Goal: Task Accomplishment & Management: Manage account settings

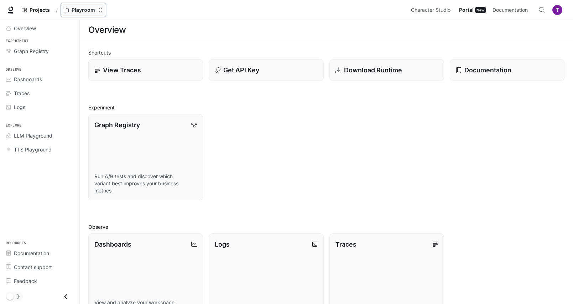
click at [83, 8] on p "Playroom" at bounding box center [83, 10] width 23 height 6
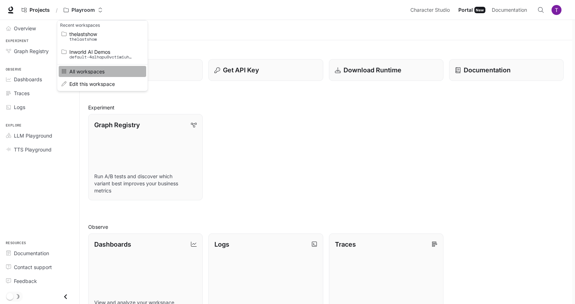
click at [104, 73] on span "All workspaces" at bounding box center [101, 71] width 64 height 5
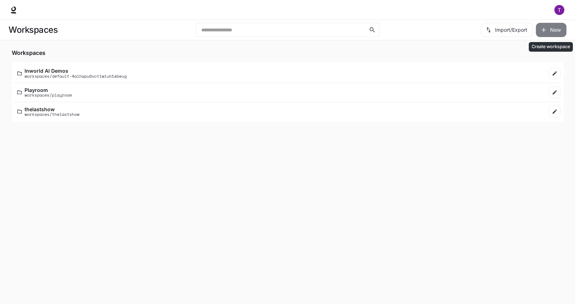
click at [555, 29] on button "New" at bounding box center [551, 30] width 31 height 14
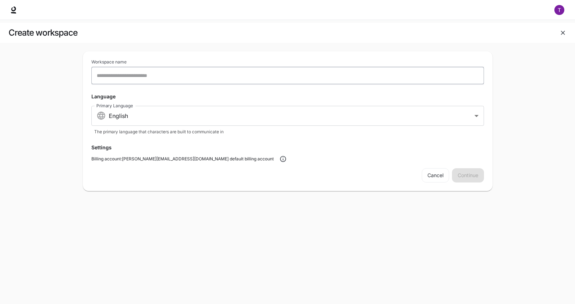
click at [250, 79] on input "text" at bounding box center [288, 75] width 392 height 7
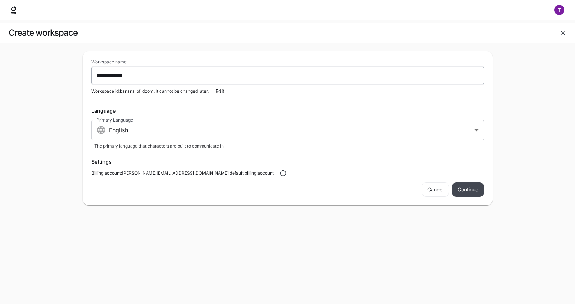
type input "**********"
click at [464, 184] on button "Continue" at bounding box center [468, 189] width 32 height 14
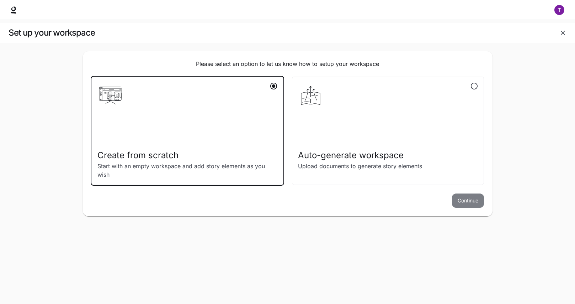
click at [474, 204] on button "Continue" at bounding box center [468, 200] width 32 height 14
